Goal: Find specific page/section: Find specific page/section

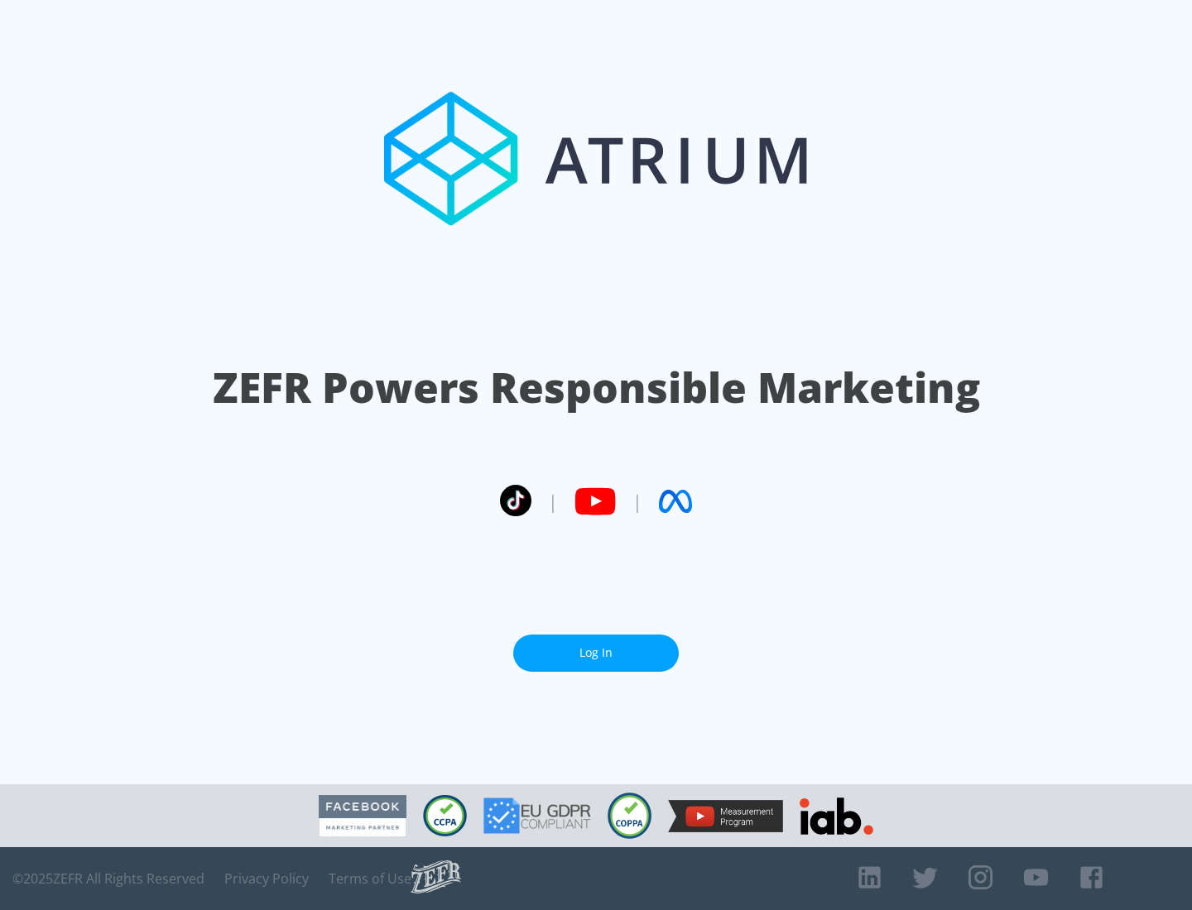
click at [596, 653] on link "Log In" at bounding box center [596, 653] width 166 height 37
